Goal: Consume media (video, audio): Consume media (video, audio)

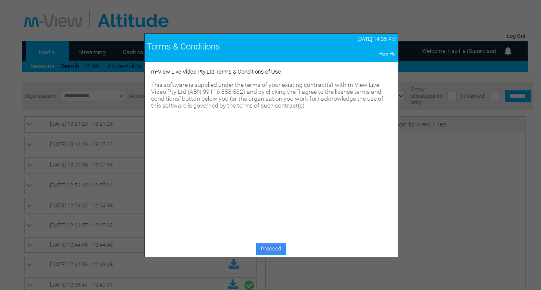
click at [269, 252] on link "Proceed" at bounding box center [271, 249] width 30 height 12
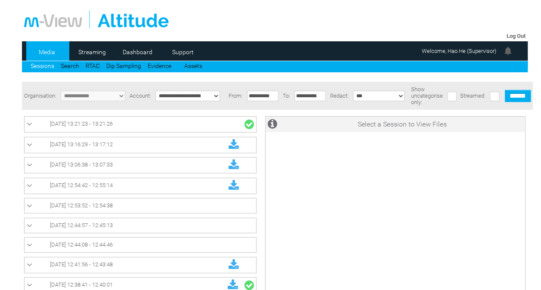
click at [208, 125] on link "22/09/2025 13:21:23 - 13:21:26" at bounding box center [140, 124] width 227 height 11
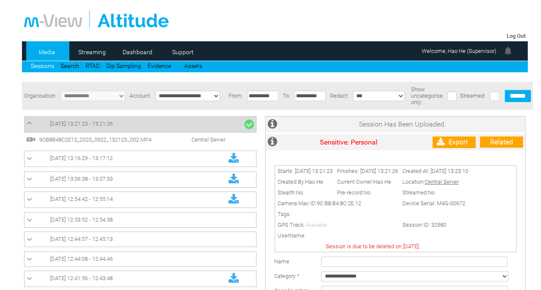
scroll to position [0, 0]
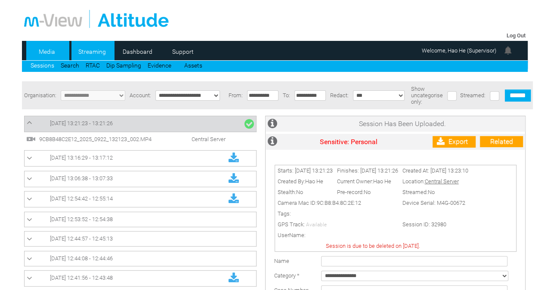
click at [89, 52] on link "Streaming" at bounding box center [92, 51] width 42 height 13
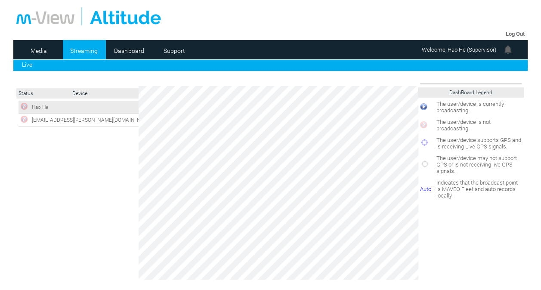
click at [108, 114] on td "Hao He" at bounding box center [92, 107] width 125 height 13
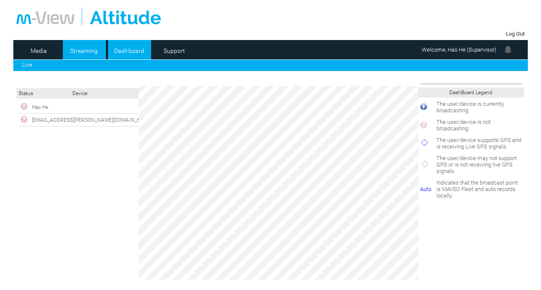
click at [129, 49] on link "Dashboard" at bounding box center [129, 50] width 42 height 13
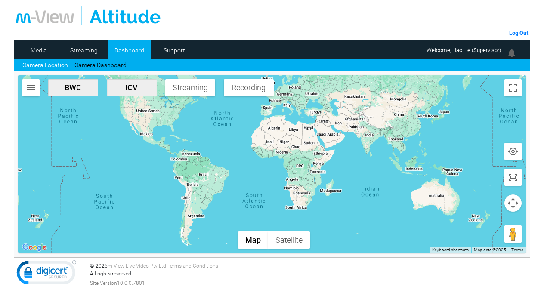
click at [192, 85] on span "Streaming" at bounding box center [190, 87] width 43 height 9
click at [36, 47] on link "Media" at bounding box center [39, 50] width 42 height 13
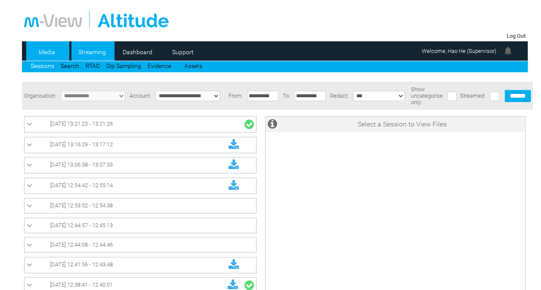
click at [99, 52] on link "Streaming" at bounding box center [92, 52] width 42 height 13
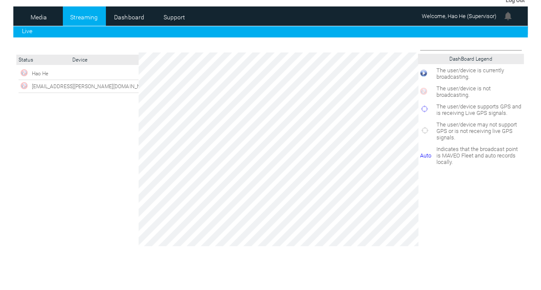
scroll to position [33, 0]
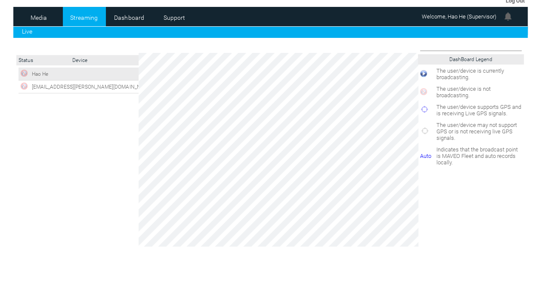
click at [112, 74] on td "Hao He" at bounding box center [92, 74] width 125 height 13
click at [94, 95] on div "Hao He" at bounding box center [96, 212] width 154 height 289
click at [92, 78] on td "Hao He" at bounding box center [92, 74] width 125 height 13
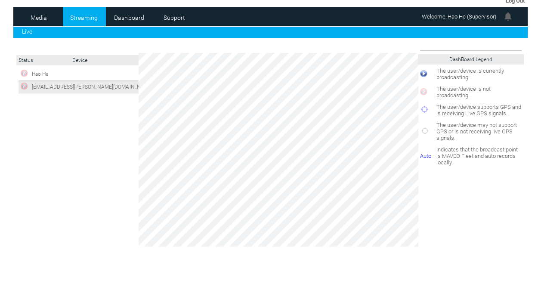
click at [94, 86] on td "nikhil.mathew@mllabs.com.au" at bounding box center [92, 87] width 125 height 13
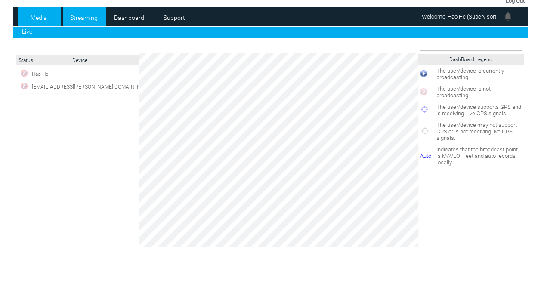
click at [40, 9] on li "Media" at bounding box center [39, 16] width 43 height 19
click at [40, 18] on link "Media" at bounding box center [39, 17] width 42 height 13
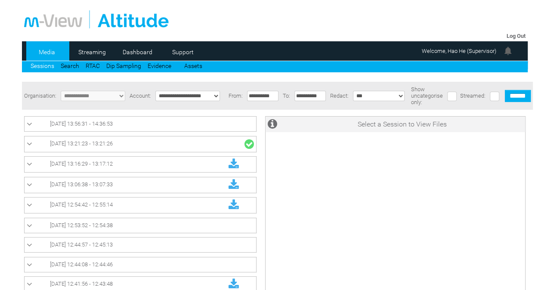
click at [185, 128] on link "[DATE] 13:56:31 - 14:36:53" at bounding box center [140, 124] width 227 height 10
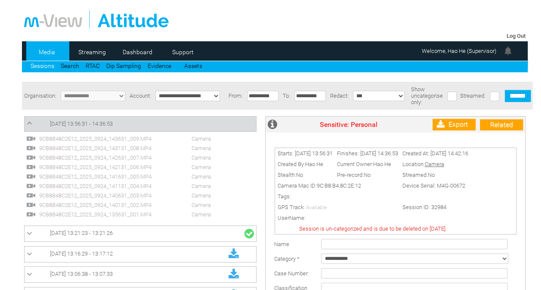
click at [123, 140] on span "9CB8B48C2E12_2025_0924_143631_009.MP4" at bounding box center [102, 139] width 131 height 6
click at [87, 65] on link "RTAC" at bounding box center [93, 65] width 14 height 7
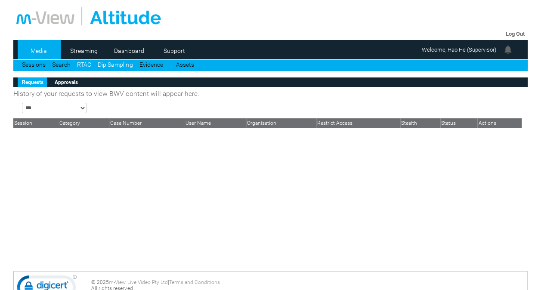
click at [118, 63] on link "Dip Sampling" at bounding box center [115, 64] width 35 height 7
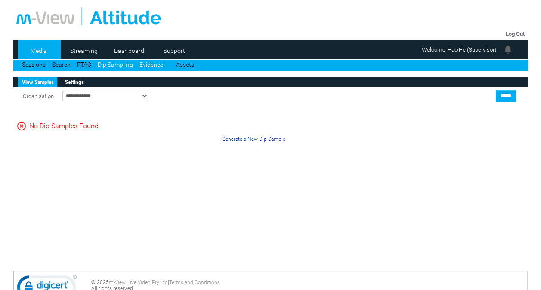
click at [155, 63] on link "Evidence" at bounding box center [151, 64] width 24 height 7
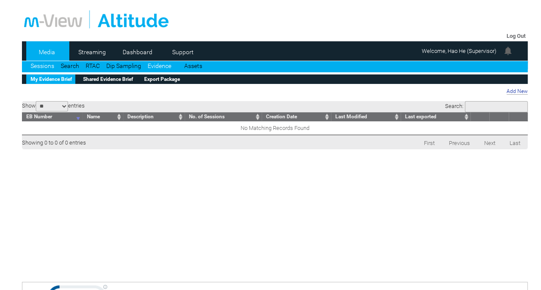
click at [40, 68] on link "Sessions" at bounding box center [43, 65] width 24 height 7
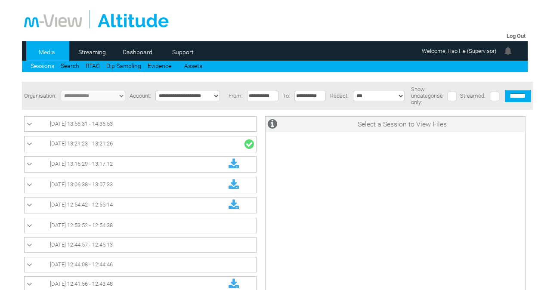
click at [115, 129] on link "[DATE] 13:56:31 - 14:36:53" at bounding box center [140, 124] width 227 height 10
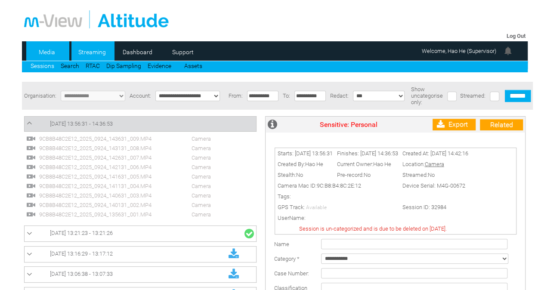
click at [93, 50] on link "Streaming" at bounding box center [92, 52] width 42 height 13
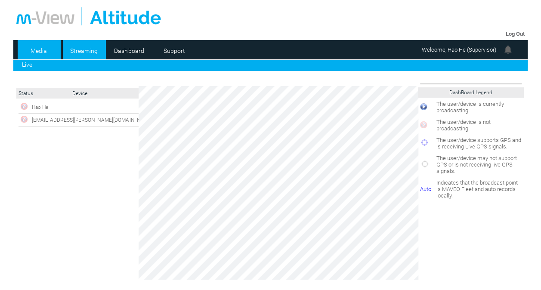
click at [37, 49] on link "Media" at bounding box center [39, 50] width 42 height 13
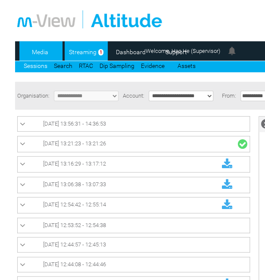
click at [89, 57] on link "Streaming" at bounding box center [83, 52] width 37 height 13
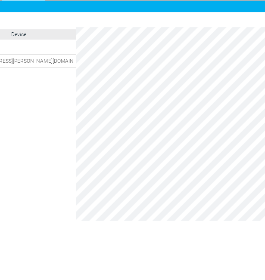
scroll to position [59, 54]
click at [54, 90] on div "Hao He" at bounding box center [35, 186] width 154 height 289
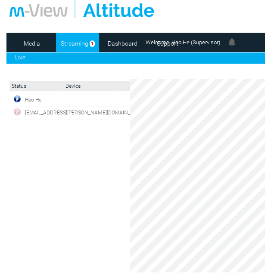
scroll to position [7, 0]
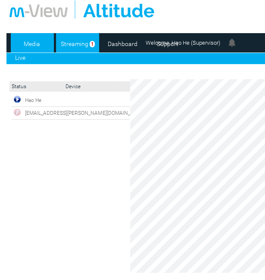
click at [31, 38] on link "Media" at bounding box center [32, 43] width 42 height 13
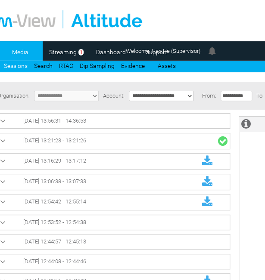
scroll to position [3, 0]
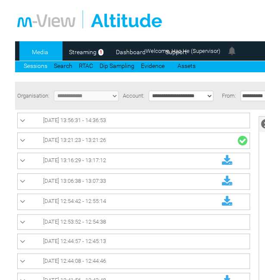
click at [42, 52] on link "Media" at bounding box center [40, 52] width 42 height 13
click at [134, 56] on link "Dashboard" at bounding box center [131, 52] width 42 height 13
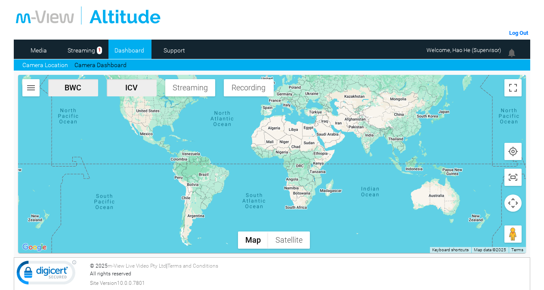
click at [25, 93] on button "button" at bounding box center [30, 87] width 17 height 17
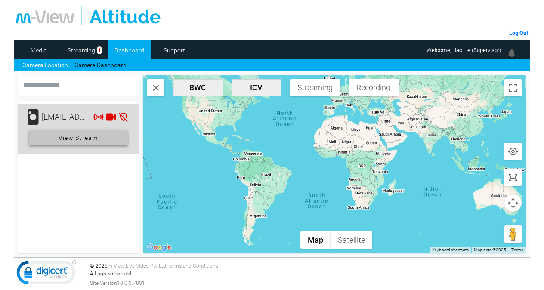
click at [83, 140] on span "View Stream" at bounding box center [79, 138] width 40 height 16
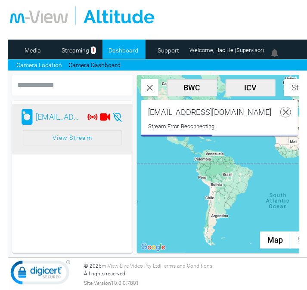
click at [267, 110] on icon at bounding box center [286, 112] width 11 height 11
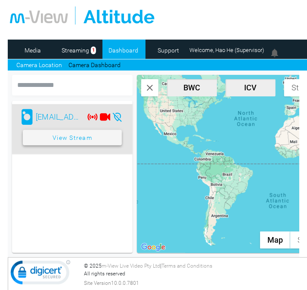
click at [100, 139] on span at bounding box center [72, 137] width 99 height 21
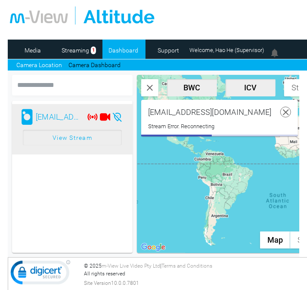
click at [267, 109] on icon at bounding box center [286, 112] width 11 height 11
